Goal: Information Seeking & Learning: Find specific fact

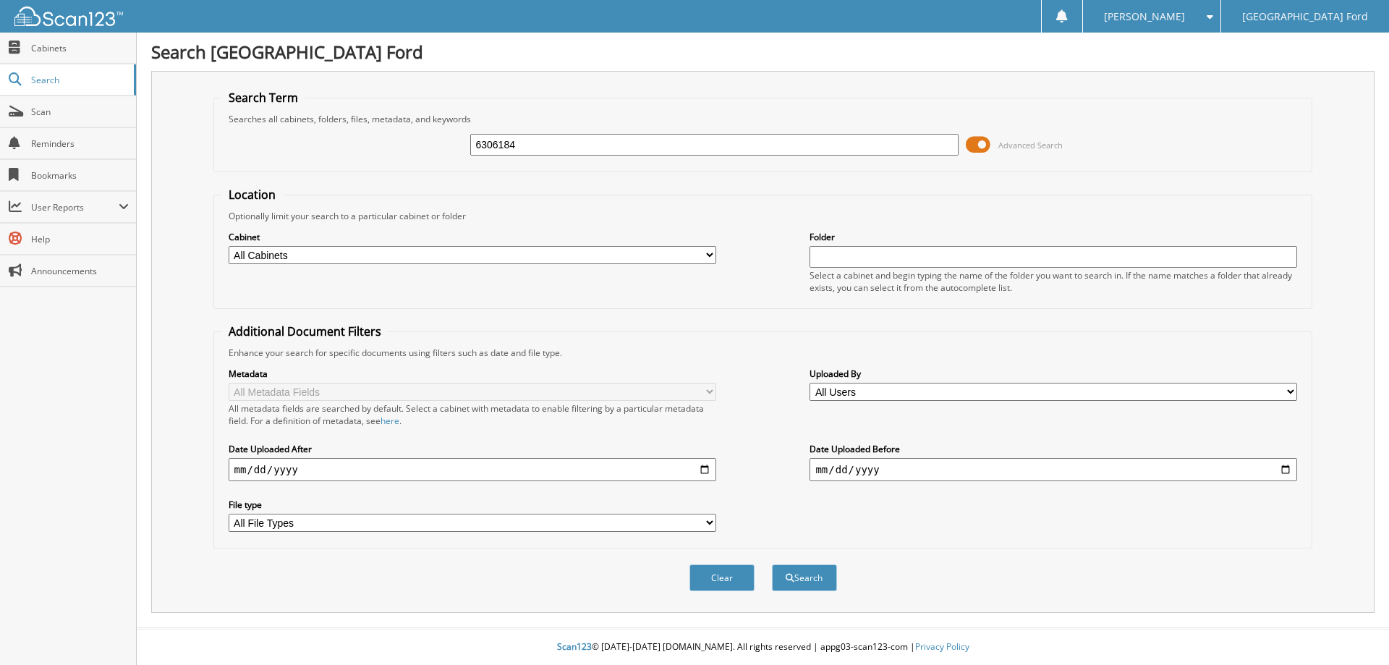
type input "6306184"
click at [772, 564] on button "Search" at bounding box center [804, 577] width 65 height 27
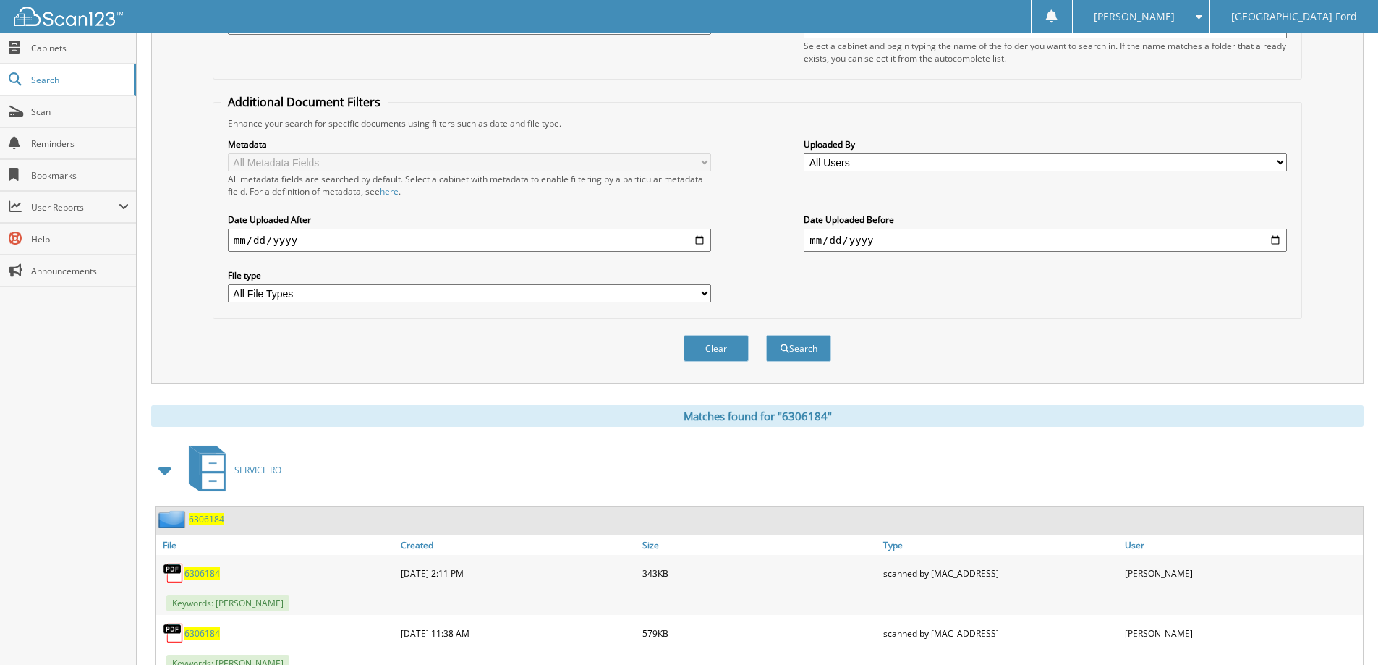
scroll to position [284, 0]
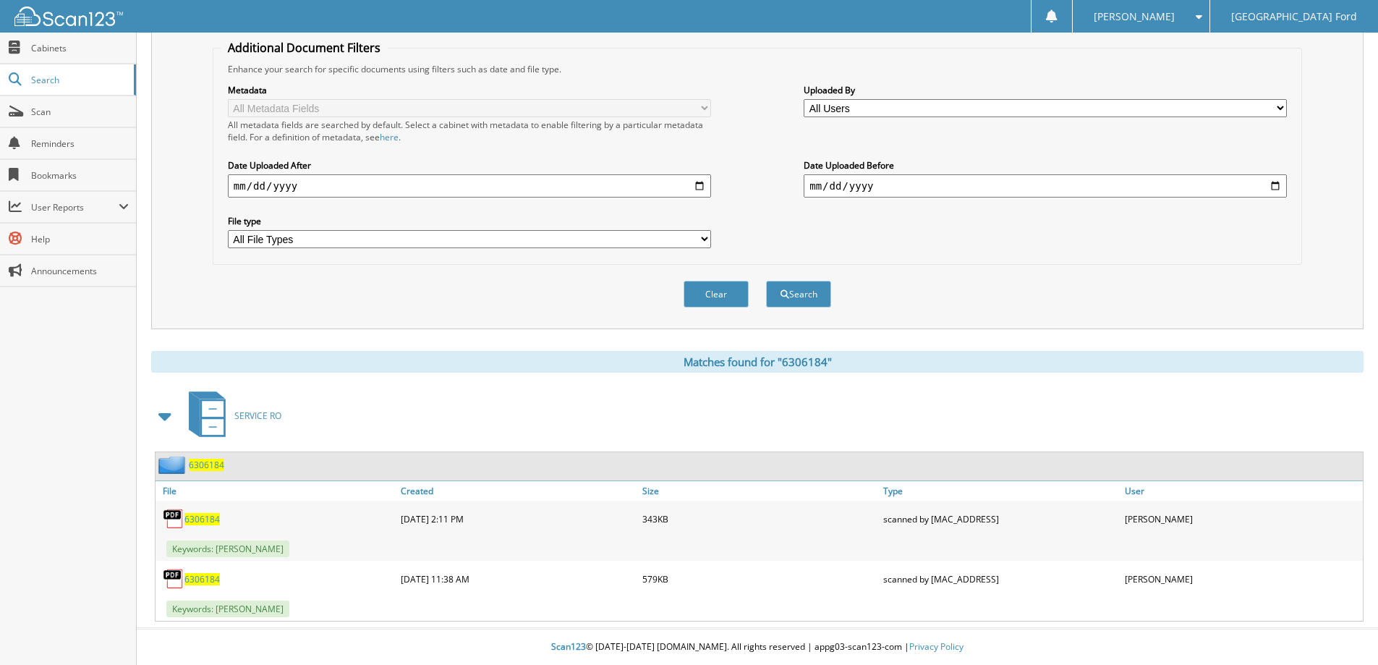
click at [194, 521] on span "6306184" at bounding box center [201, 519] width 35 height 12
click at [204, 578] on span "6306184" at bounding box center [201, 579] width 35 height 12
